Goal: Information Seeking & Learning: Check status

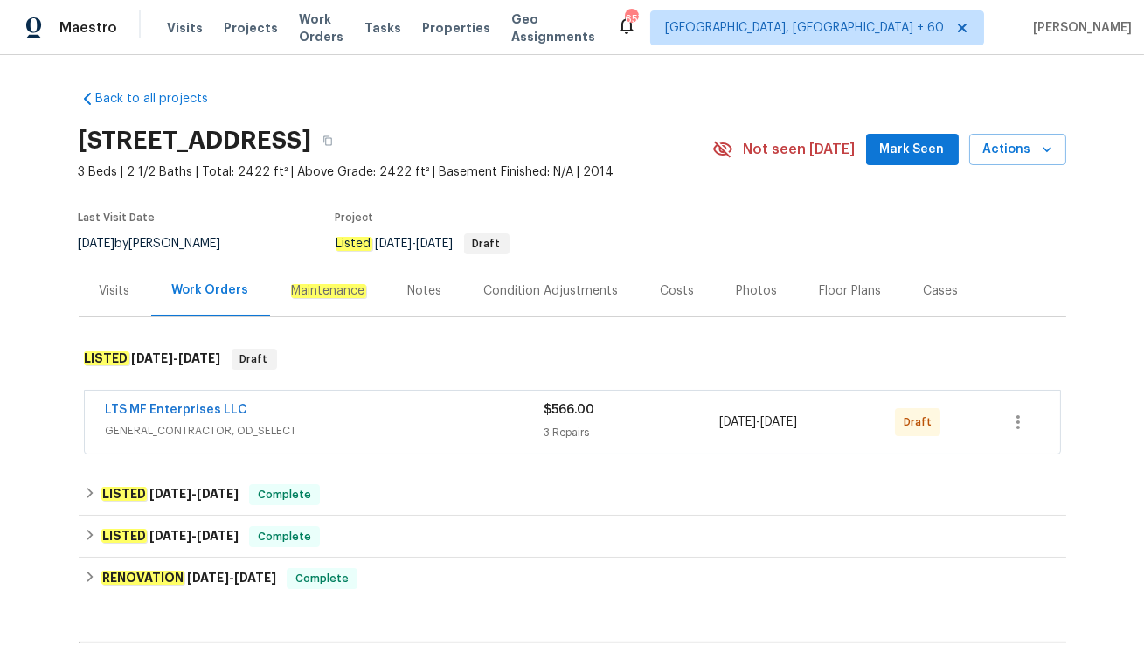
click at [402, 410] on div "LTS MF Enterprises LLC" at bounding box center [325, 411] width 439 height 21
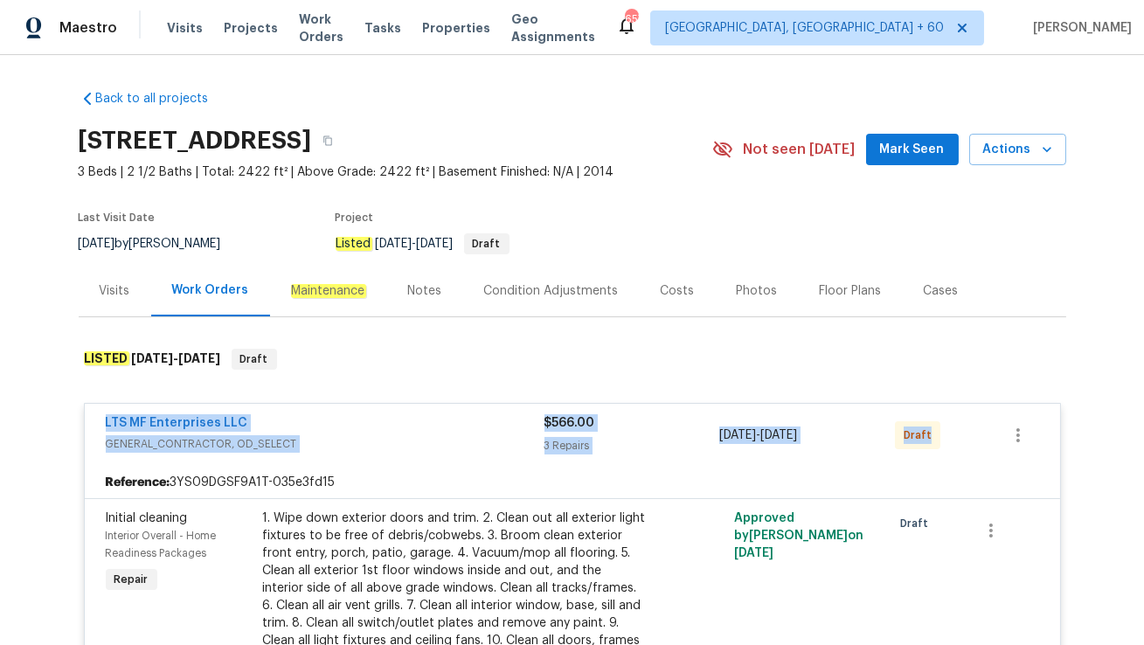
drag, startPoint x: 90, startPoint y: 414, endPoint x: 945, endPoint y: 441, distance: 855.2
click at [945, 441] on div "LTS MF Enterprises LLC GENERAL_CONTRACTOR, OD_SELECT $566.00 3 Repairs 9/17/202…" at bounding box center [572, 435] width 975 height 63
copy div "LTS MF Enterprises LLC GENERAL_CONTRACTOR, OD_SELECT $566.00 3 Repairs 9/17/202…"
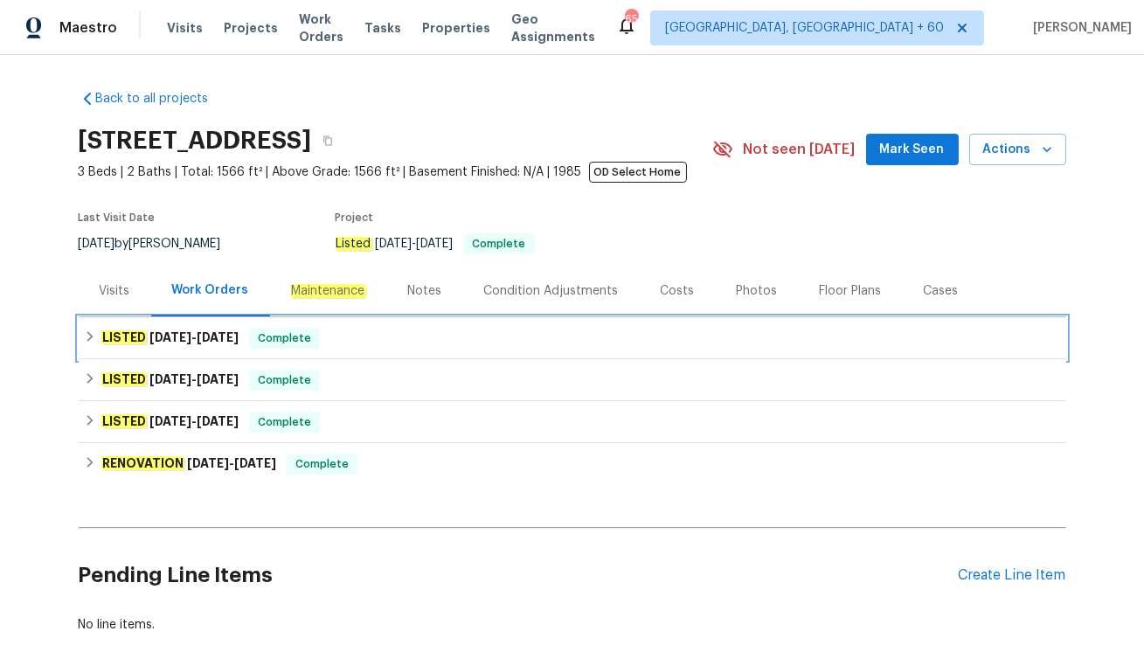
click at [230, 331] on span "9/5/25" at bounding box center [218, 337] width 42 height 12
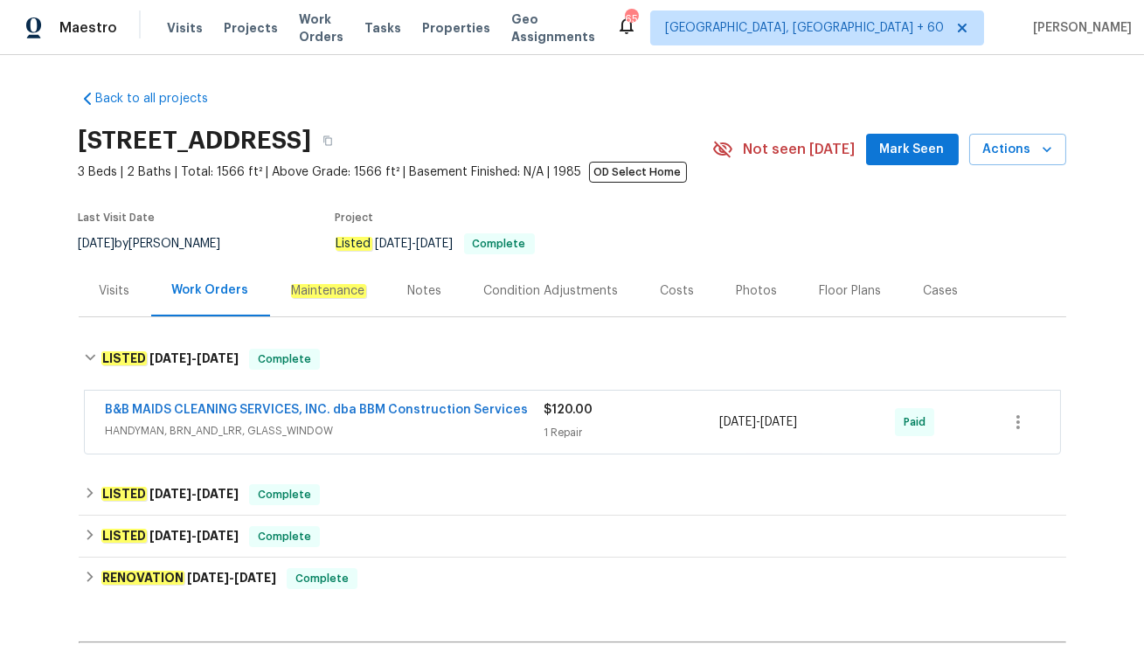
click at [359, 441] on div "B&B MAIDS CLEANING SERVICES, INC. dba BBM Construction Services HANDYMAN, BRN_A…" at bounding box center [325, 422] width 439 height 42
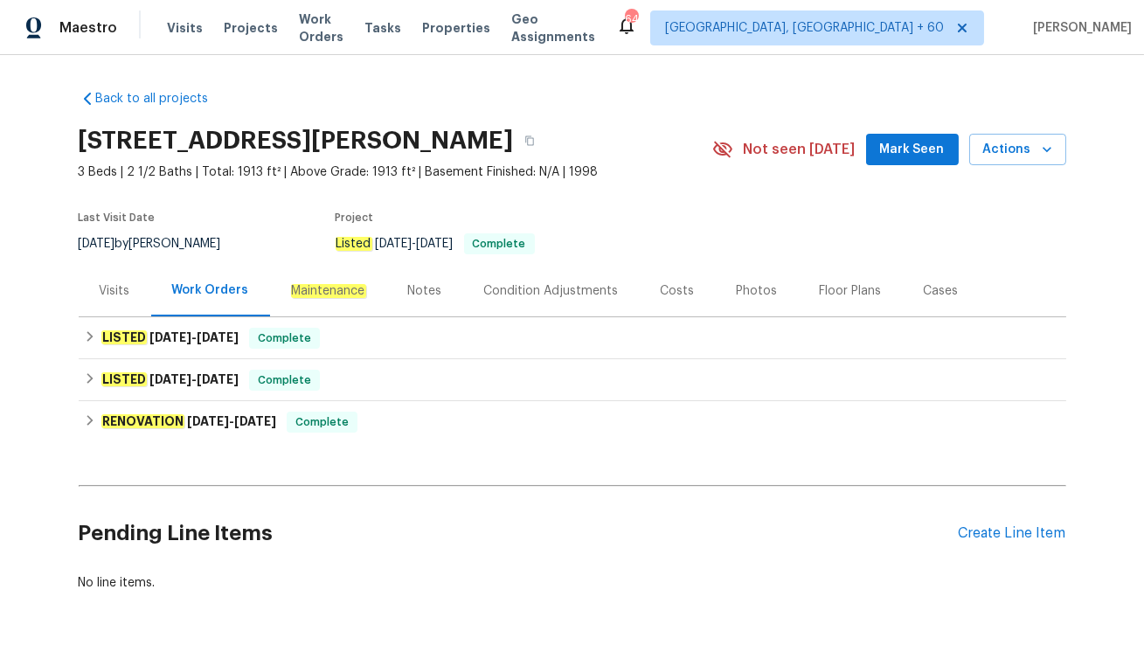
click at [101, 284] on div "Visits" at bounding box center [115, 290] width 31 height 17
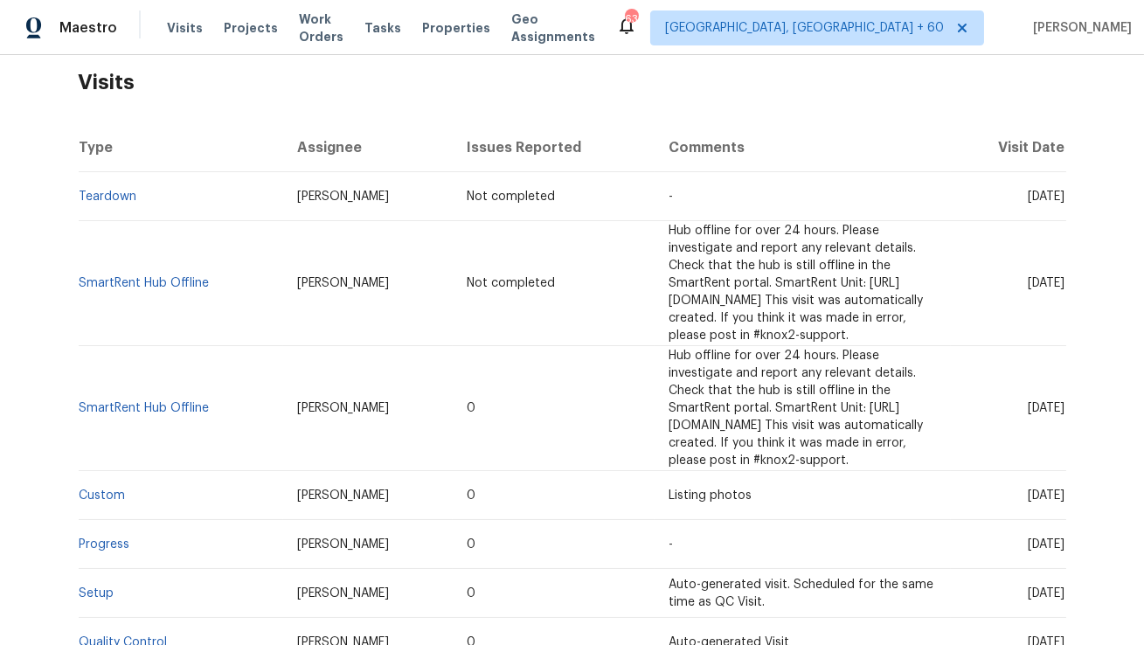
scroll to position [277, 0]
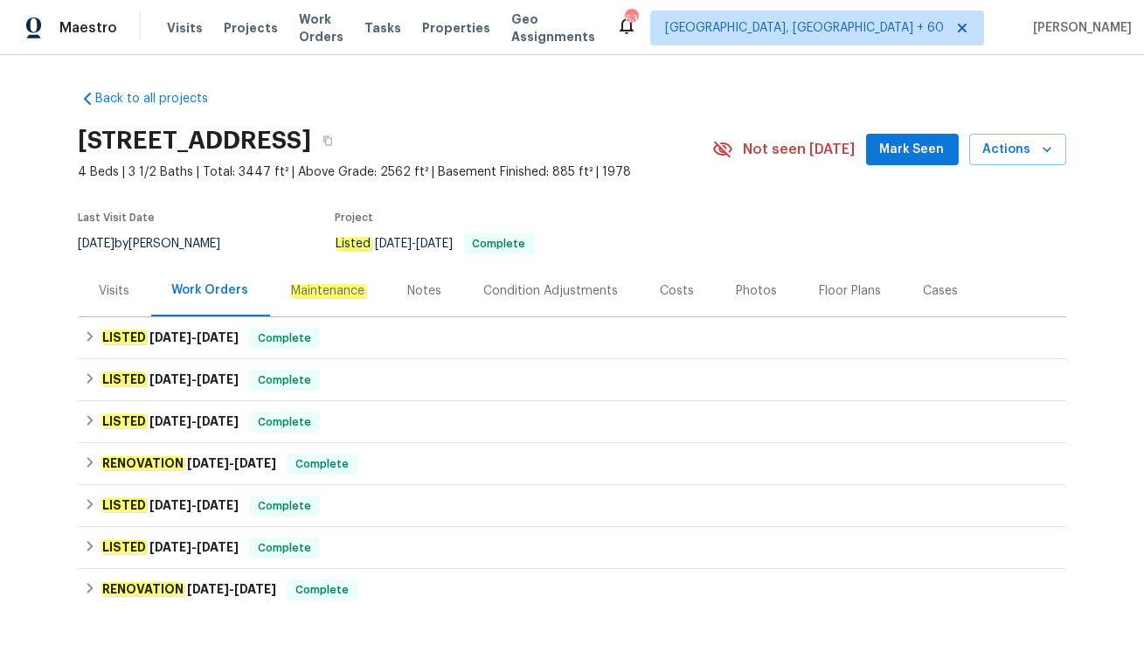
click at [111, 301] on div "Visits" at bounding box center [115, 291] width 73 height 52
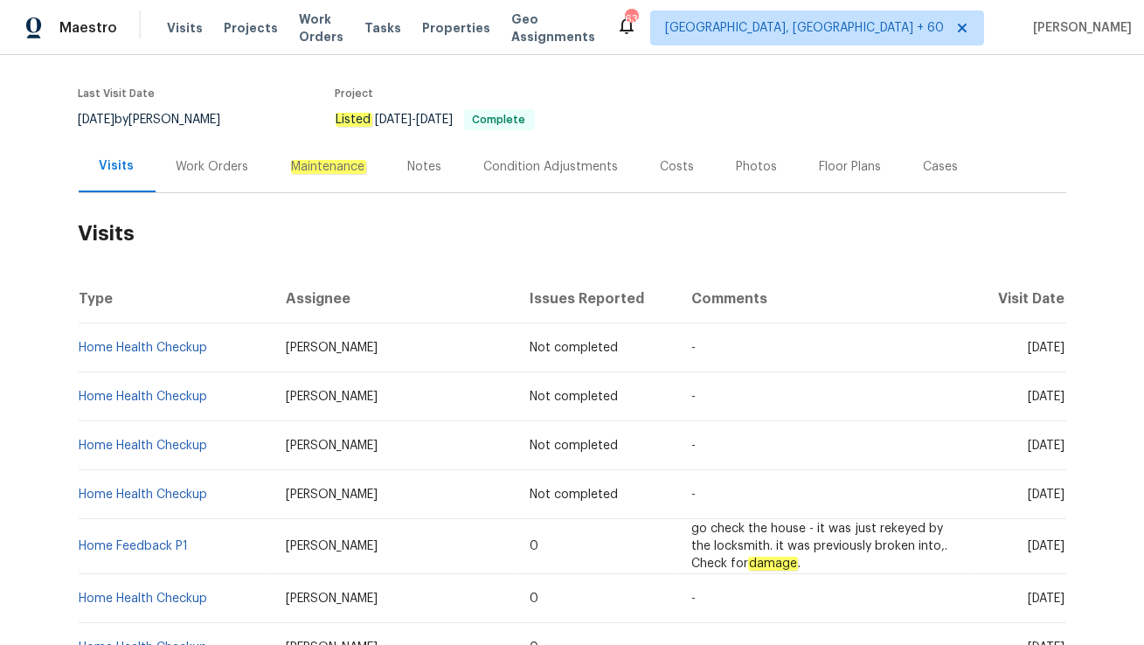
scroll to position [280, 0]
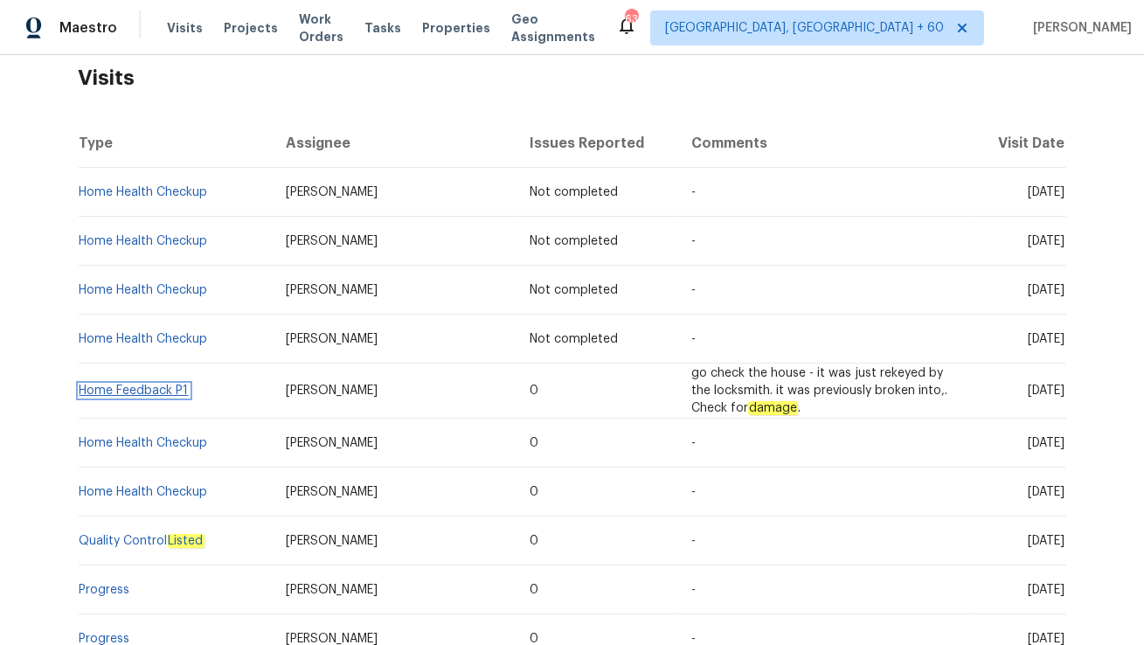
click at [159, 397] on link "Home Feedback P1" at bounding box center [134, 391] width 109 height 12
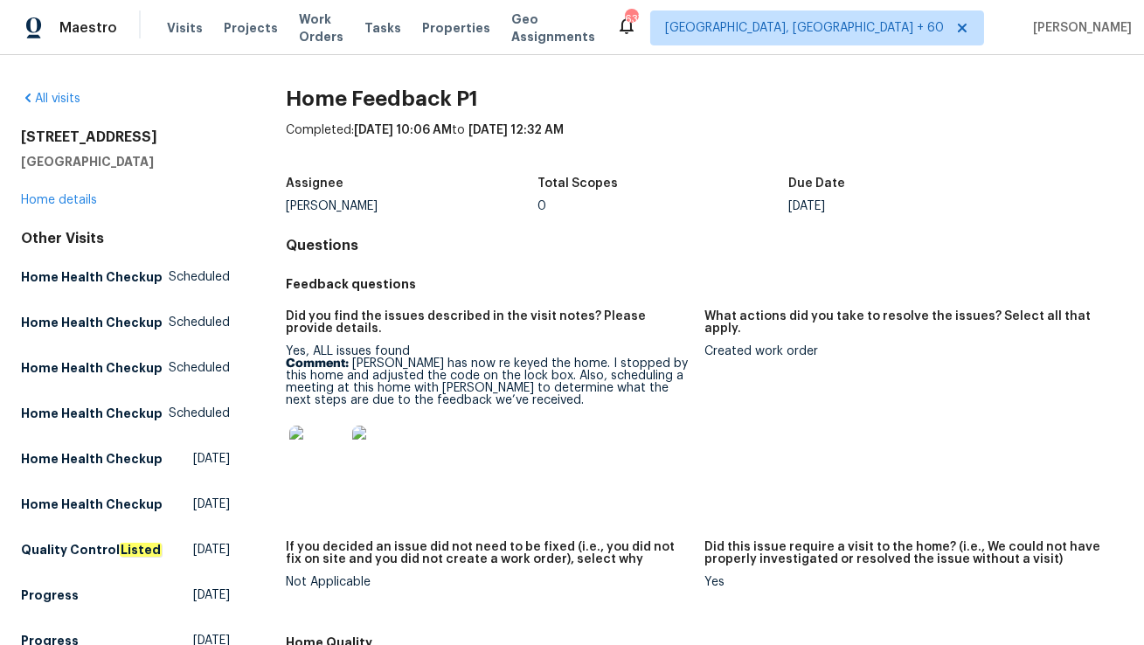
click at [59, 191] on div "121 Northwoods Rd Sharpsburg, GA 30277 Home details" at bounding box center [125, 168] width 209 height 80
click at [57, 205] on link "Home details" at bounding box center [59, 200] width 76 height 12
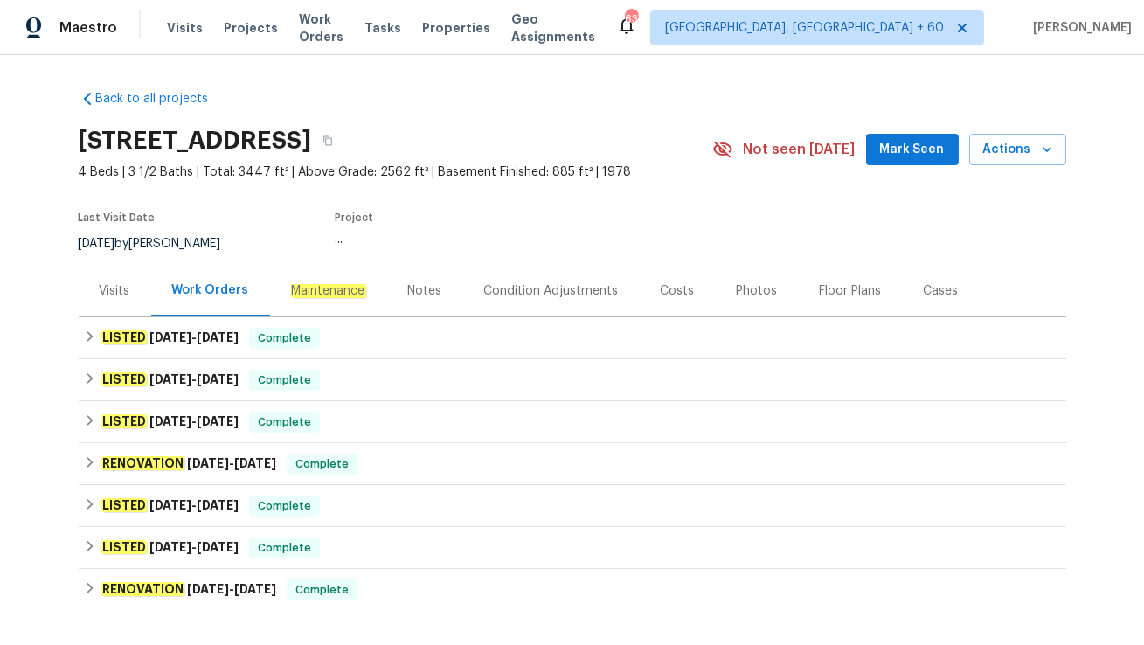
click at [121, 299] on div "Visits" at bounding box center [115, 290] width 31 height 17
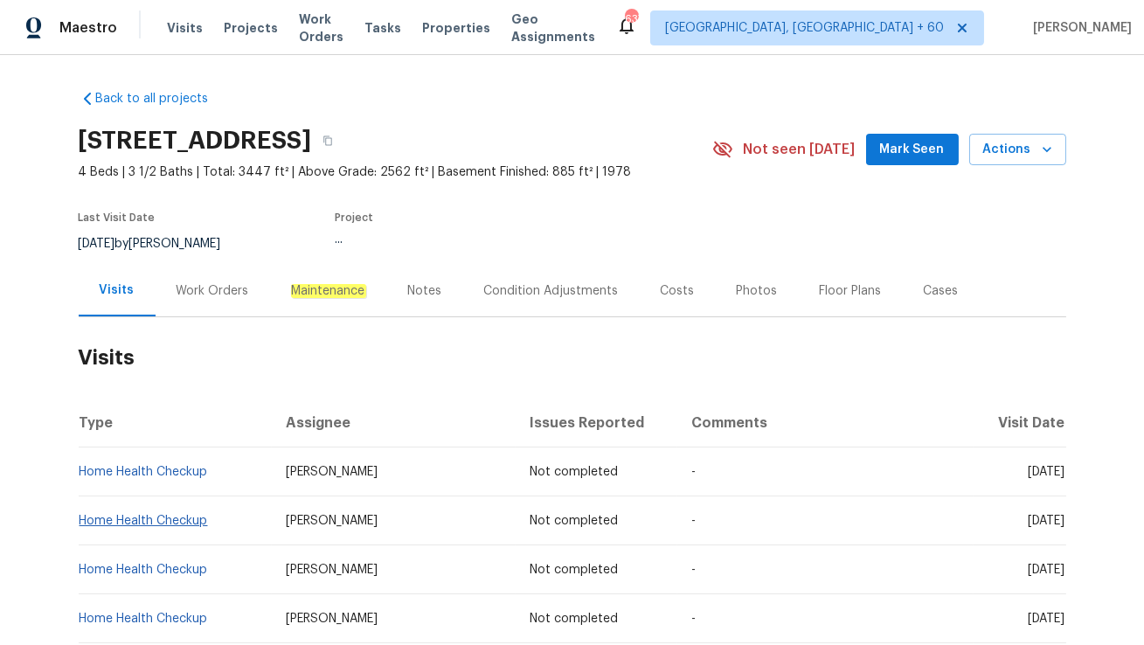
scroll to position [166, 0]
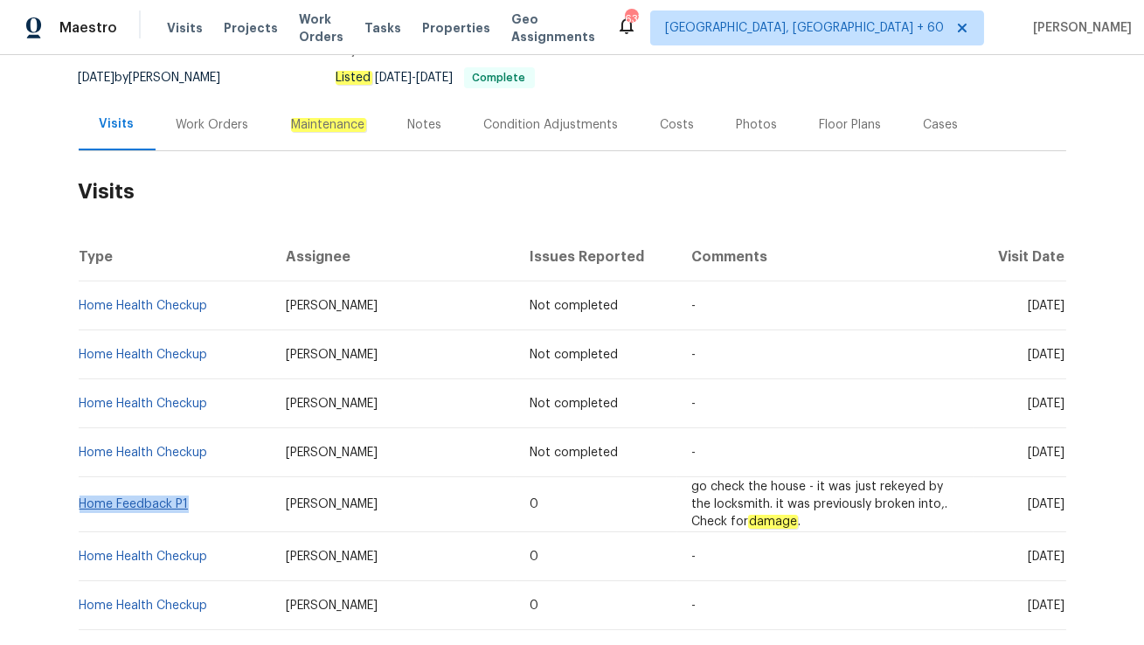
drag, startPoint x: 198, startPoint y: 510, endPoint x: 81, endPoint y: 509, distance: 117.1
click at [81, 509] on td "Home Feedback P1" at bounding box center [175, 504] width 193 height 55
copy link "Home Feedback P1"
click at [152, 510] on link "Home Feedback P1" at bounding box center [134, 504] width 109 height 12
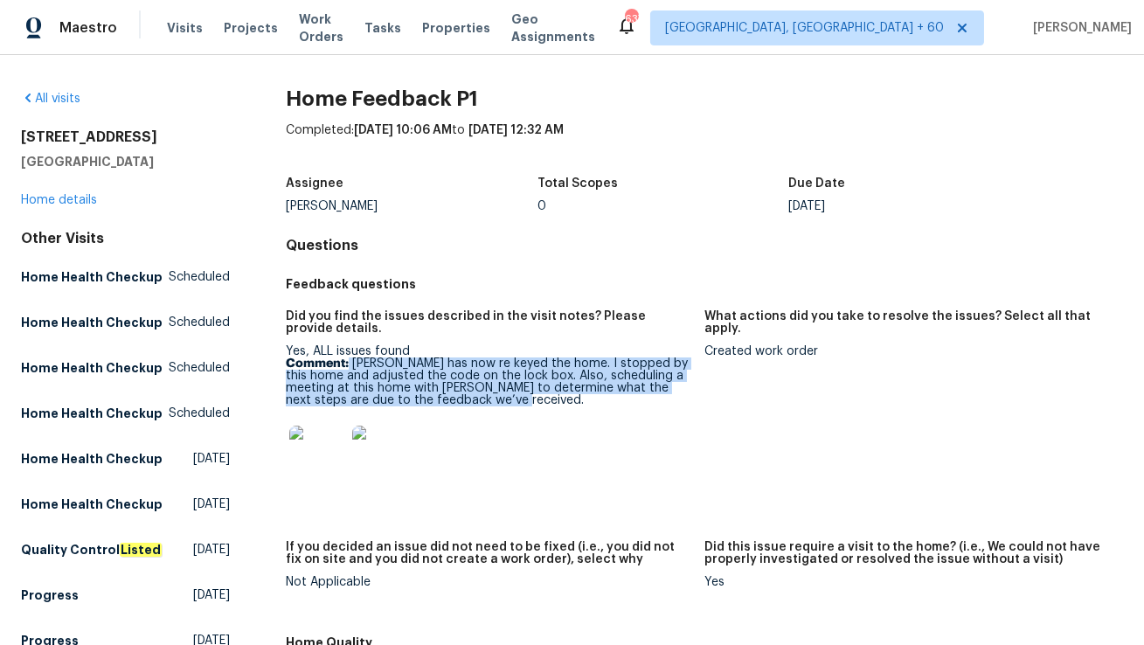
drag, startPoint x: 350, startPoint y: 364, endPoint x: 517, endPoint y: 406, distance: 173.0
click at [517, 406] on p "Comment: Lock smith has now re keyed the home. I stopped by this home and adjus…" at bounding box center [488, 381] width 405 height 49
copy p "Lock smith has now re keyed the home. I stopped by this home and adjusted the c…"
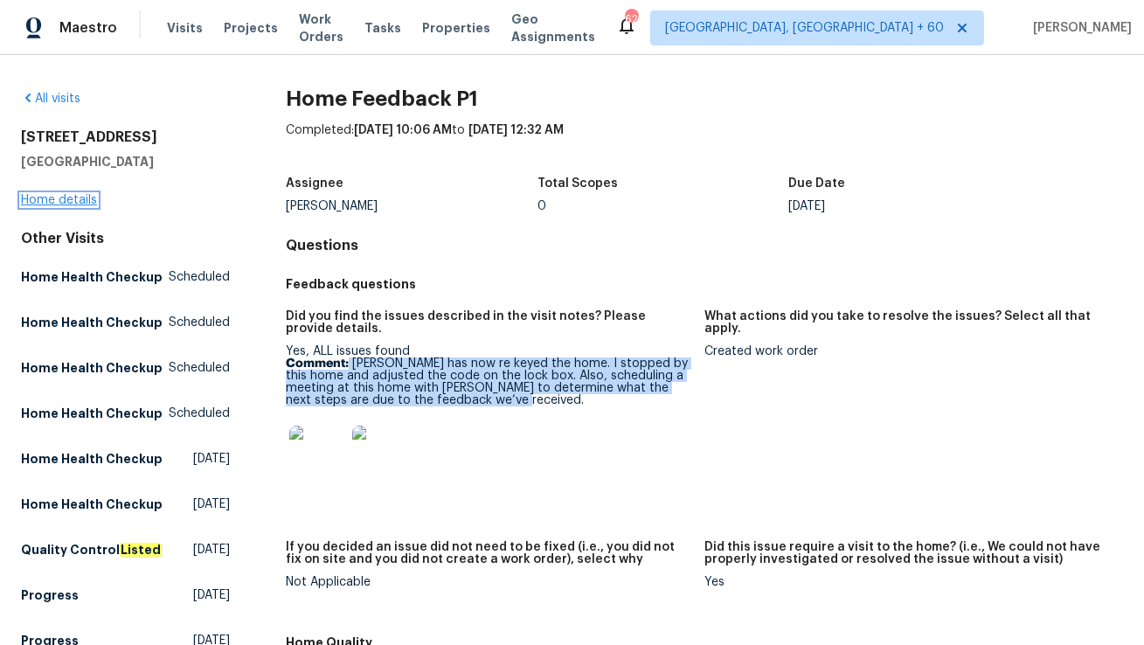
click at [69, 198] on link "Home details" at bounding box center [59, 200] width 76 height 12
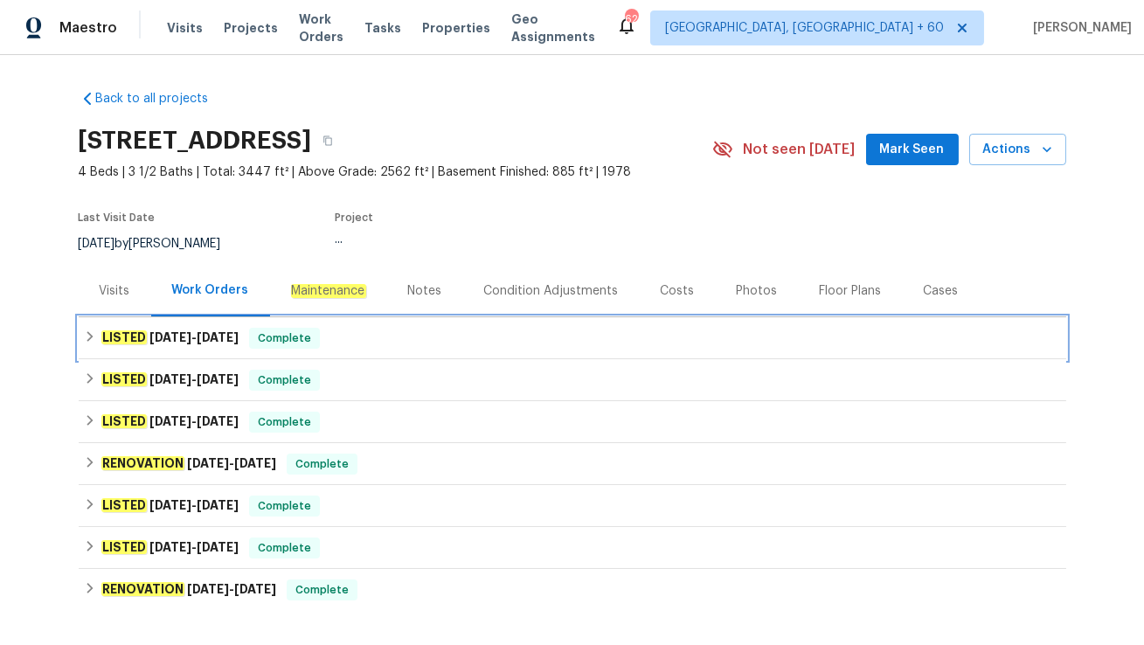
click at [198, 341] on span "9/14/25 - 9/15/25" at bounding box center [193, 337] width 89 height 12
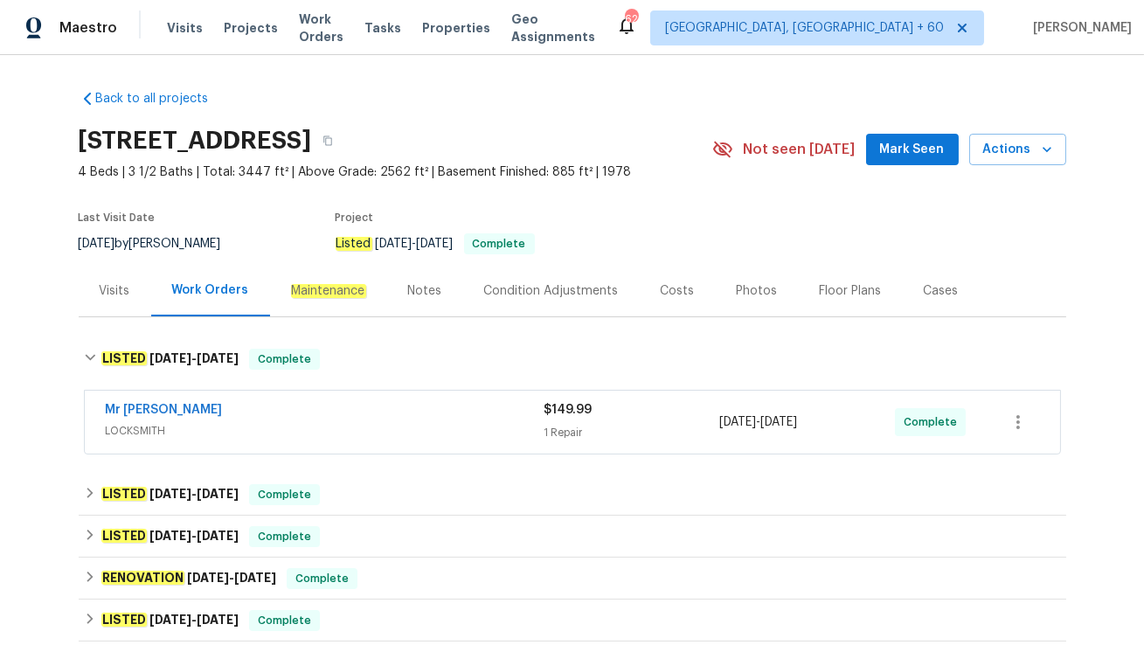
drag, startPoint x: 99, startPoint y: 408, endPoint x: 293, endPoint y: 408, distance: 194.0
click at [293, 408] on div "Mr Rekey Locksmith LOCKSMITH $149.99 1 Repair 9/14/2025 - 9/15/2025 Complete" at bounding box center [572, 422] width 975 height 63
copy link "Mr Rekey Locksmith"
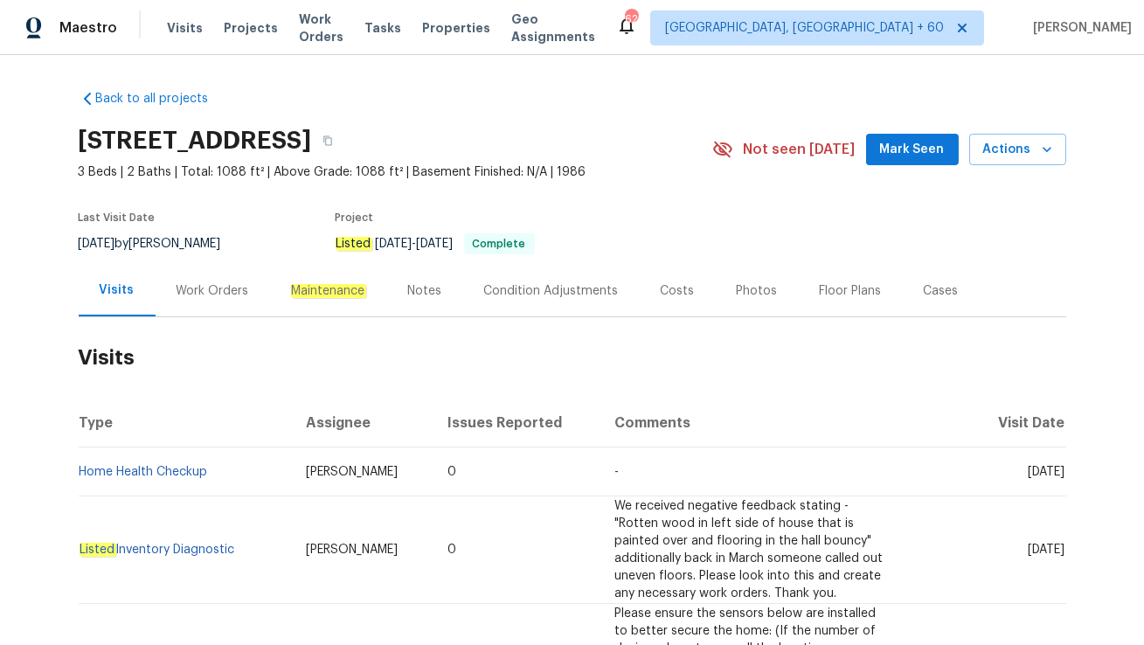
scroll to position [77, 0]
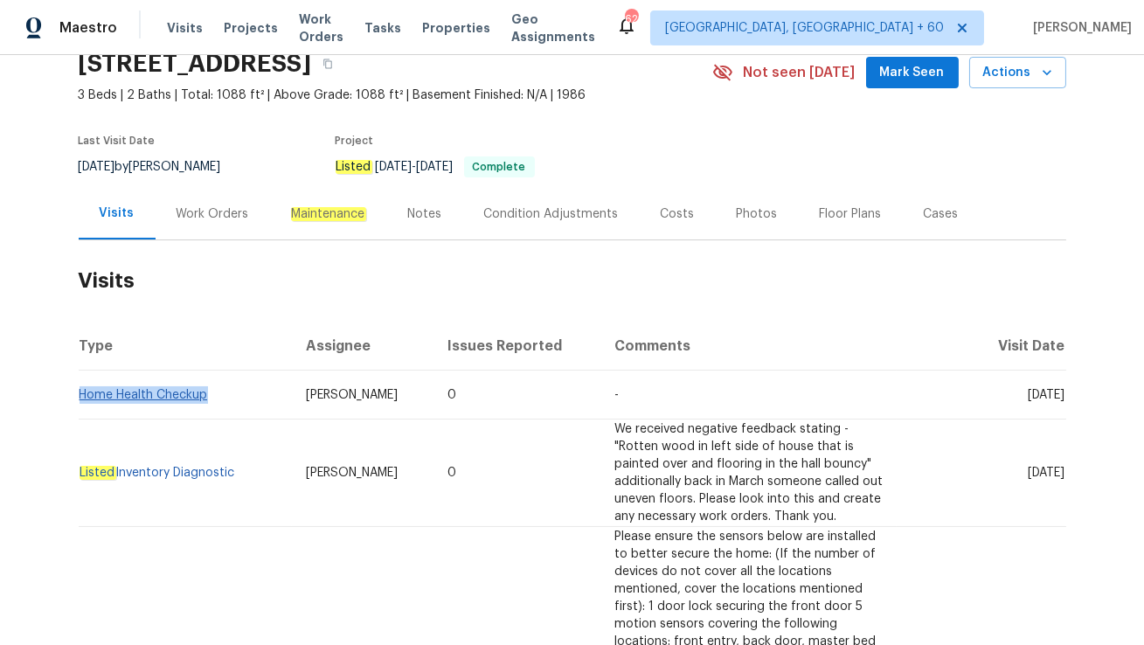
drag, startPoint x: 215, startPoint y: 399, endPoint x: 81, endPoint y: 395, distance: 133.8
click at [81, 395] on td "Home Health Checkup" at bounding box center [186, 395] width 214 height 49
copy link "Home Health Checkup"
click at [151, 401] on td "Home Health Checkup" at bounding box center [186, 395] width 214 height 49
click at [151, 400] on td "Home Health Checkup" at bounding box center [186, 395] width 214 height 49
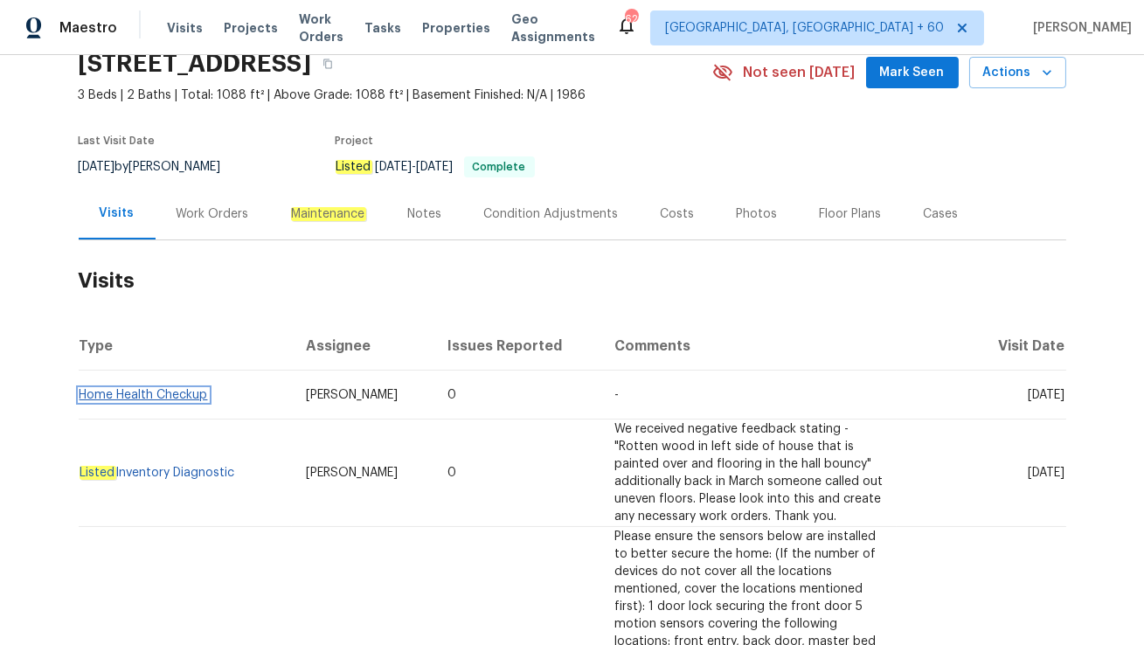
click at [150, 396] on link "Home Health Checkup" at bounding box center [144, 395] width 128 height 12
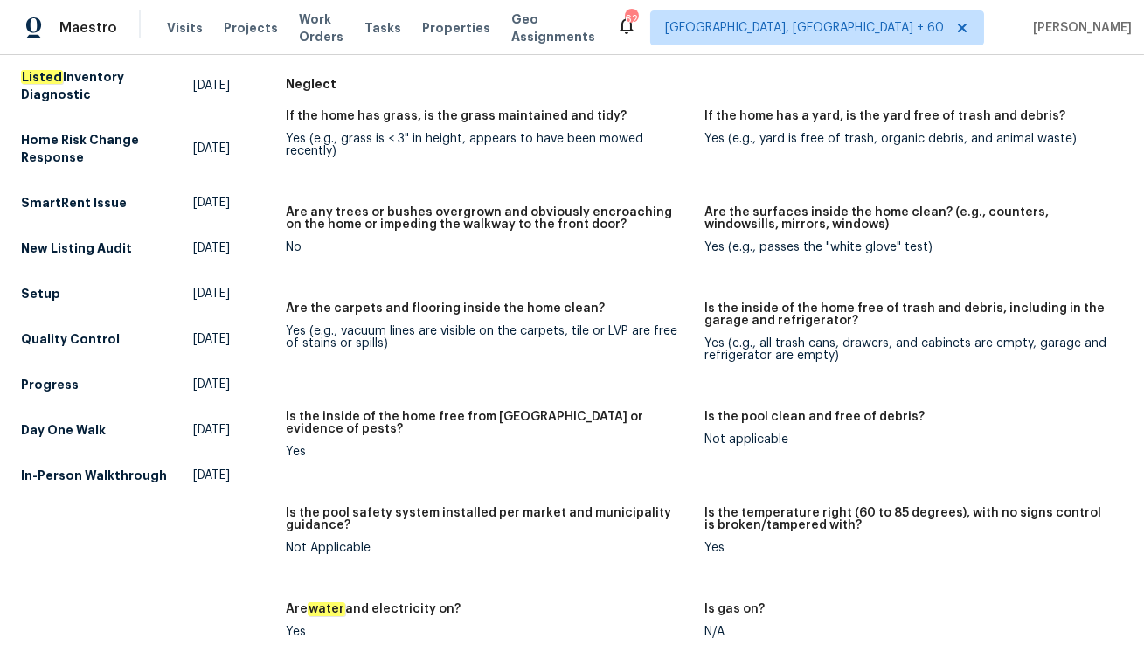
scroll to position [924, 0]
